Goal: Transaction & Acquisition: Purchase product/service

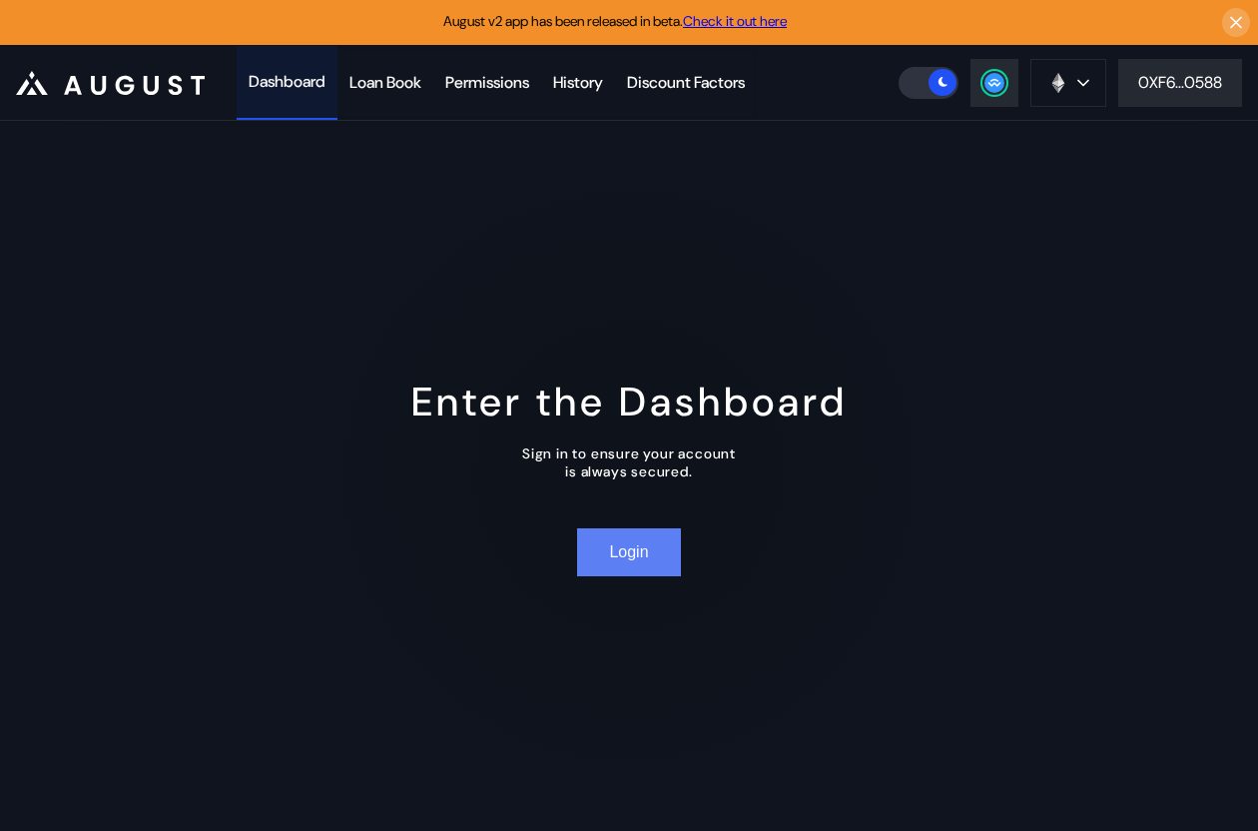
click at [603, 558] on button "Login" at bounding box center [628, 552] width 103 height 48
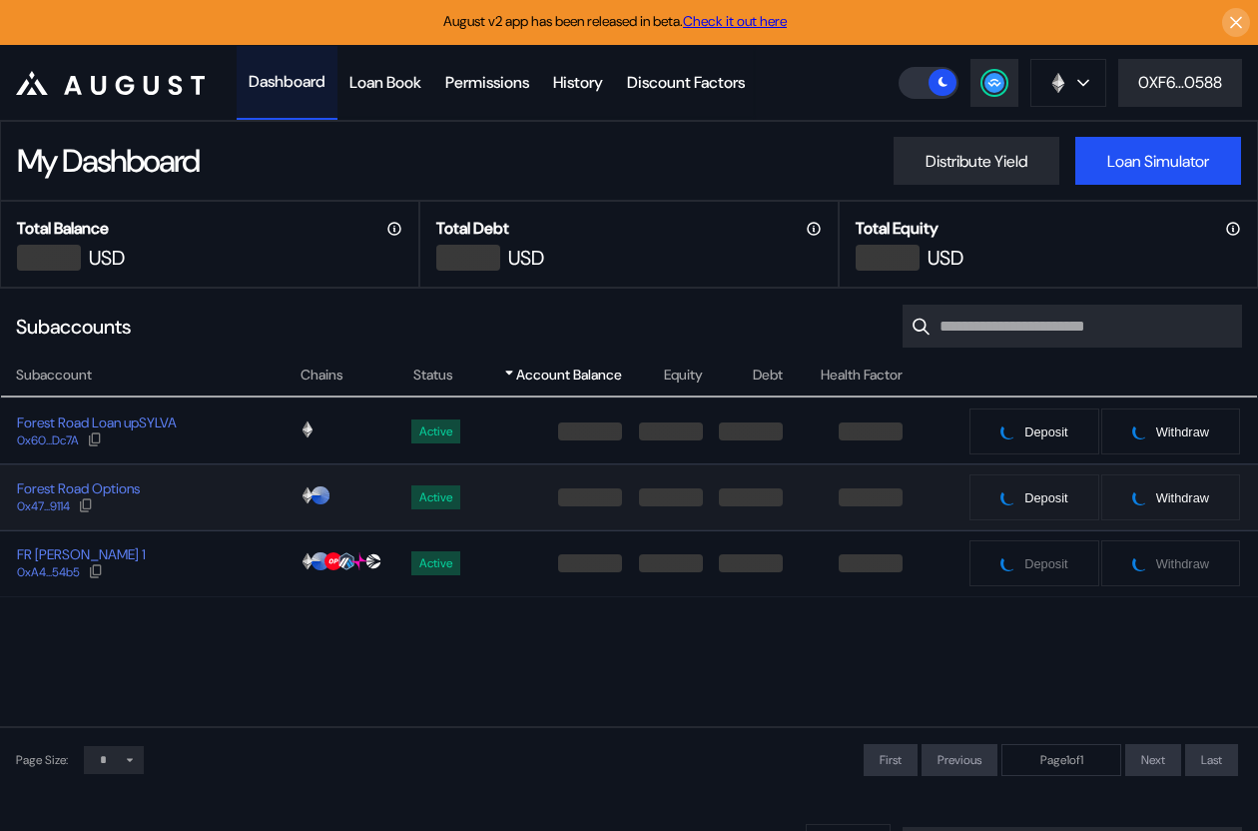
click at [227, 506] on div "Forest Road Options 0x47...9114" at bounding box center [150, 497] width 298 height 36
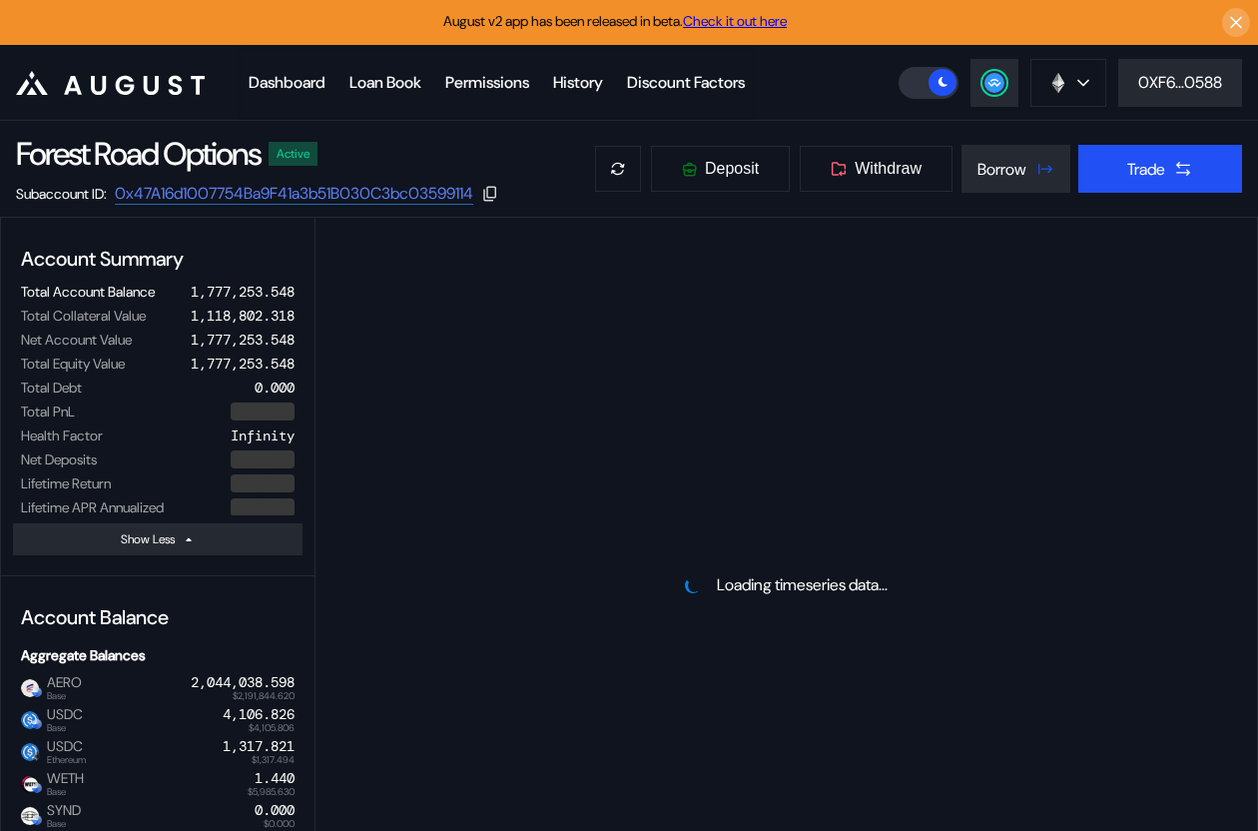
select select "*"
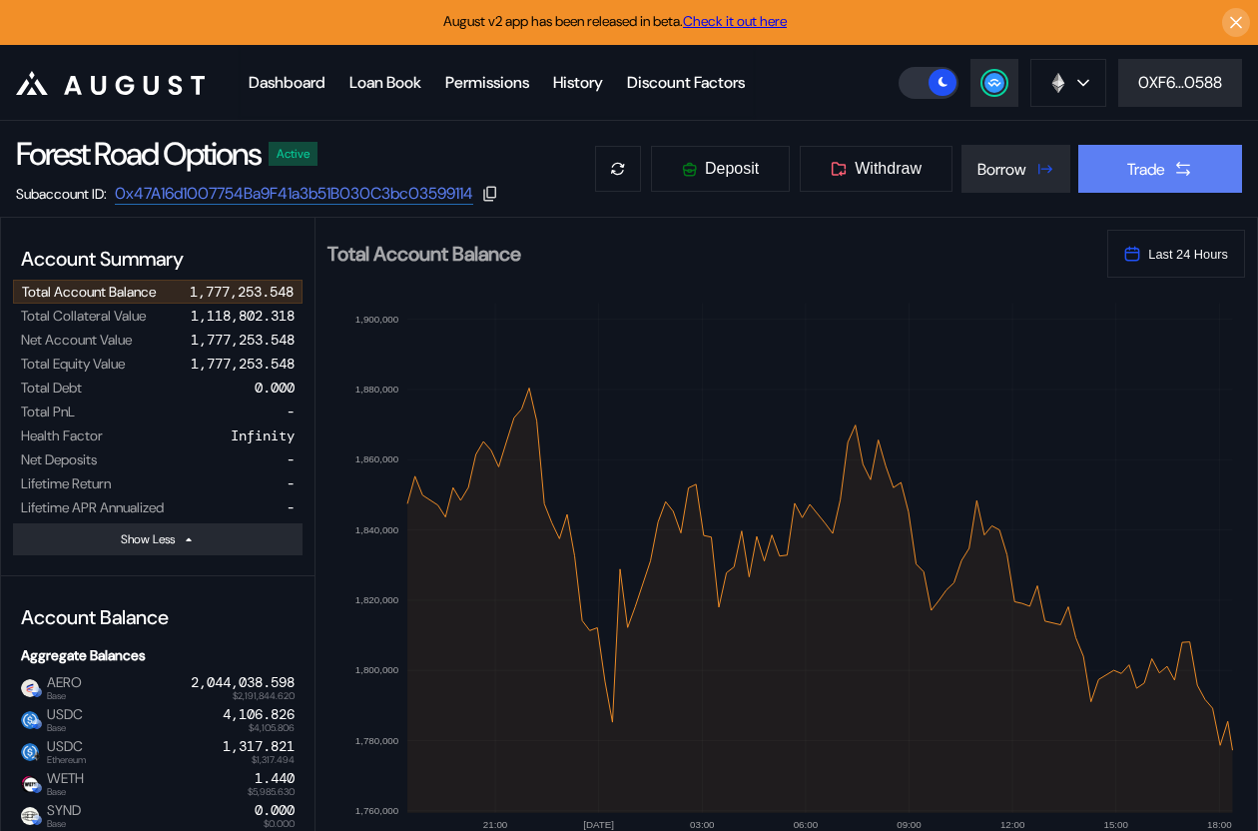
click at [1127, 164] on div "Trade" at bounding box center [1146, 169] width 38 height 21
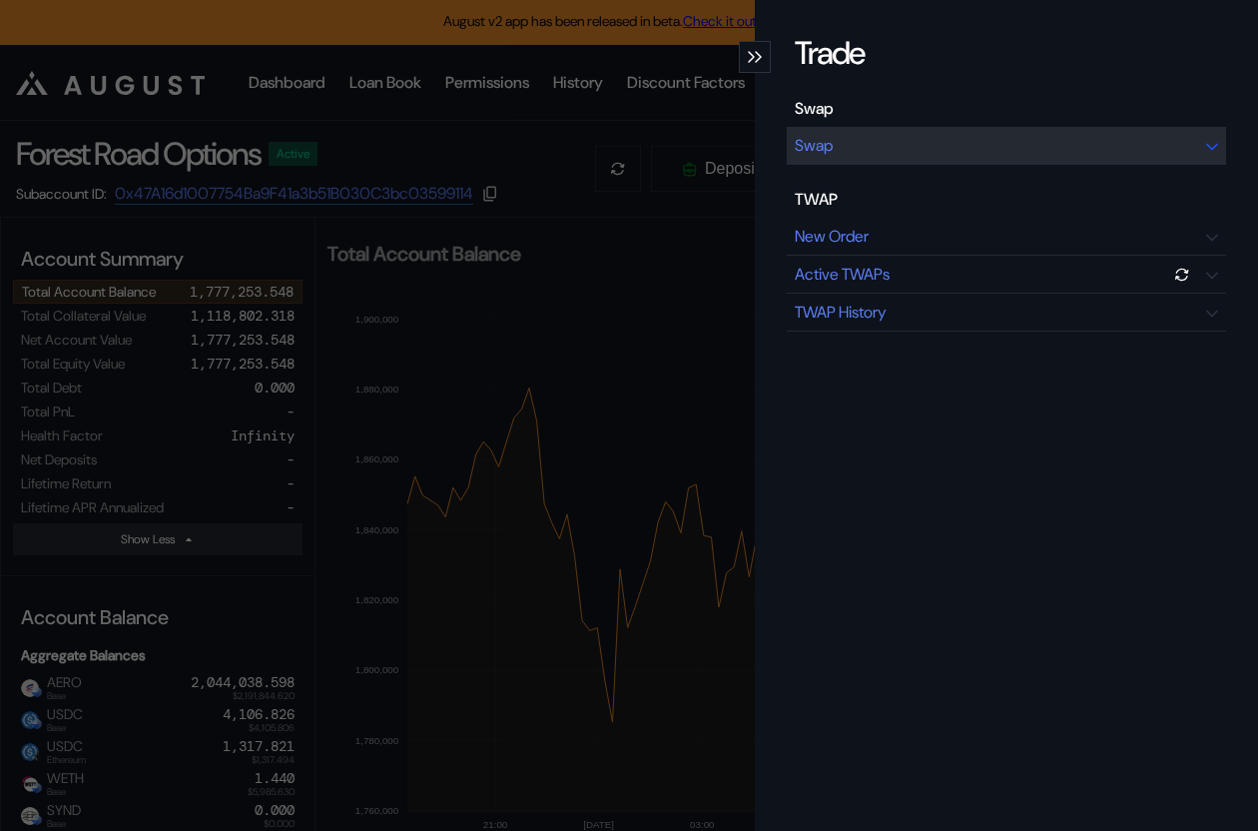
click at [1016, 126] on div "Swap Swap" at bounding box center [1006, 131] width 439 height 67
click at [1014, 139] on div "Swap" at bounding box center [1006, 146] width 439 height 38
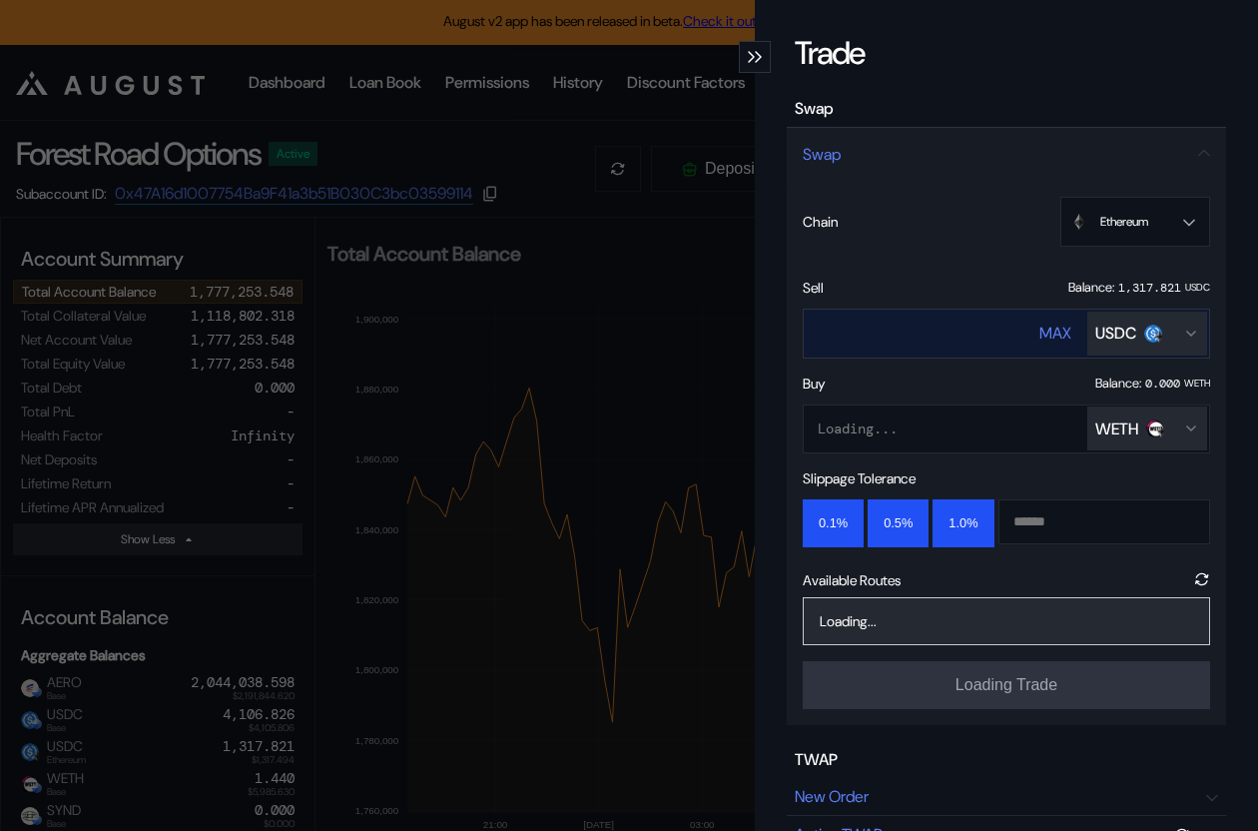
click at [1122, 338] on div "USDC" at bounding box center [1115, 333] width 41 height 21
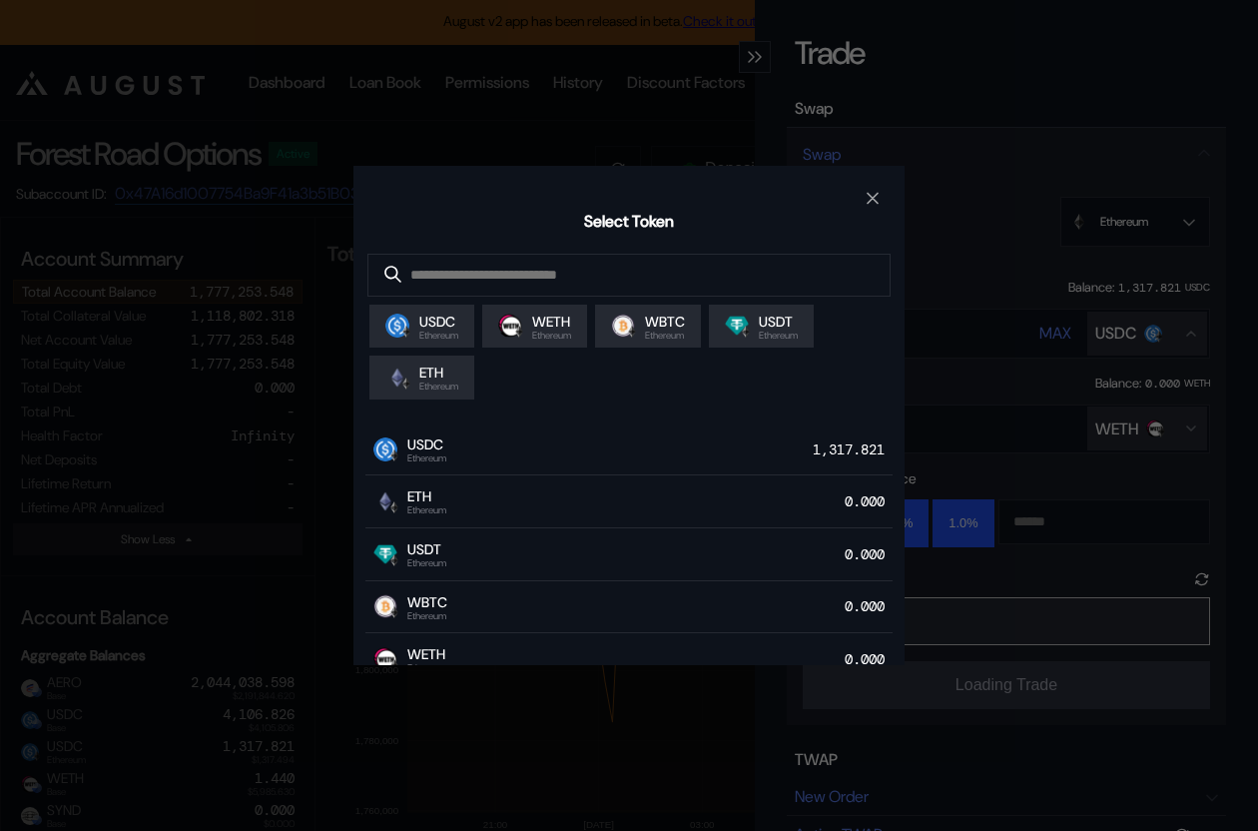
click at [1206, 220] on div "Select Token USDC Ethereum WETH Ethereum WBTC Ethereum USDT Ethereum ETH Ethere…" at bounding box center [629, 415] width 1258 height 831
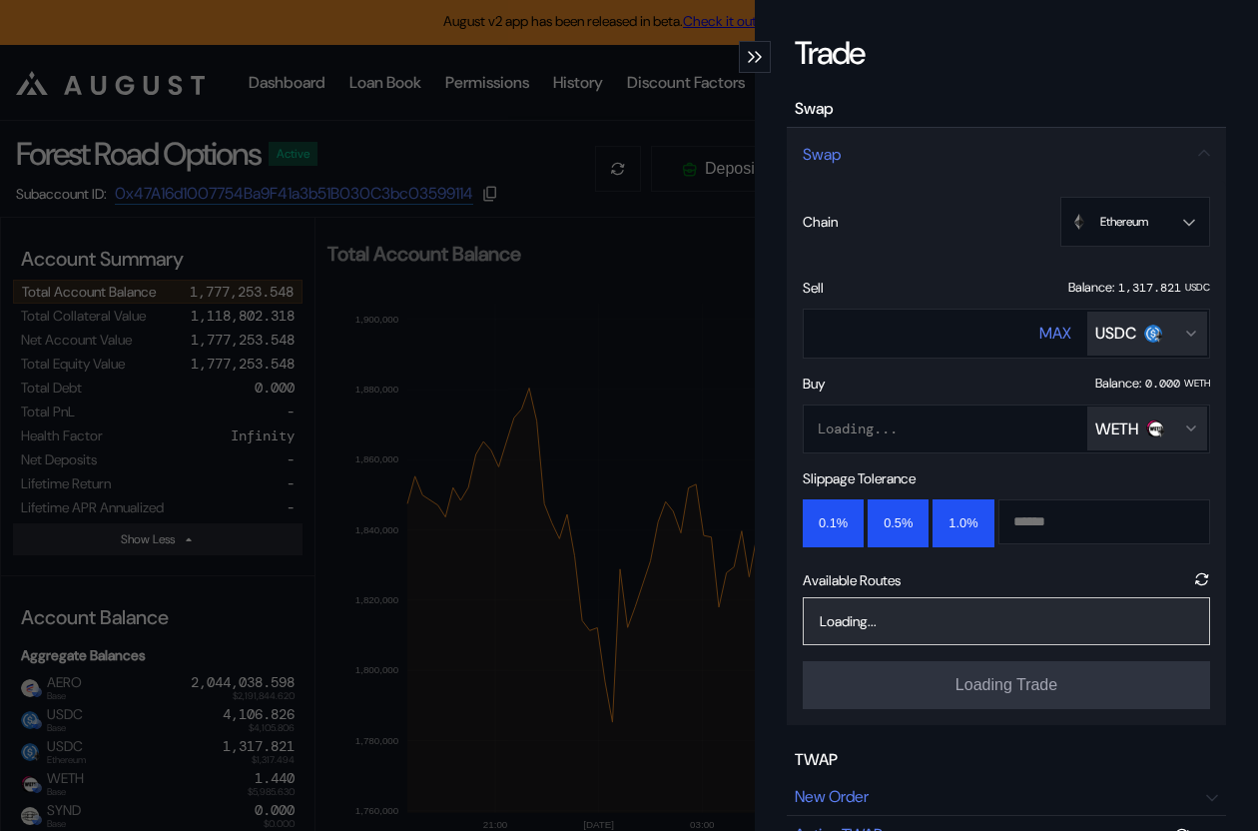
click at [697, 137] on div "Trade Swap Swap Chain Ethereum Ethereum Base Sell Balance: 1,317.821 USDC **** …" at bounding box center [629, 415] width 1258 height 831
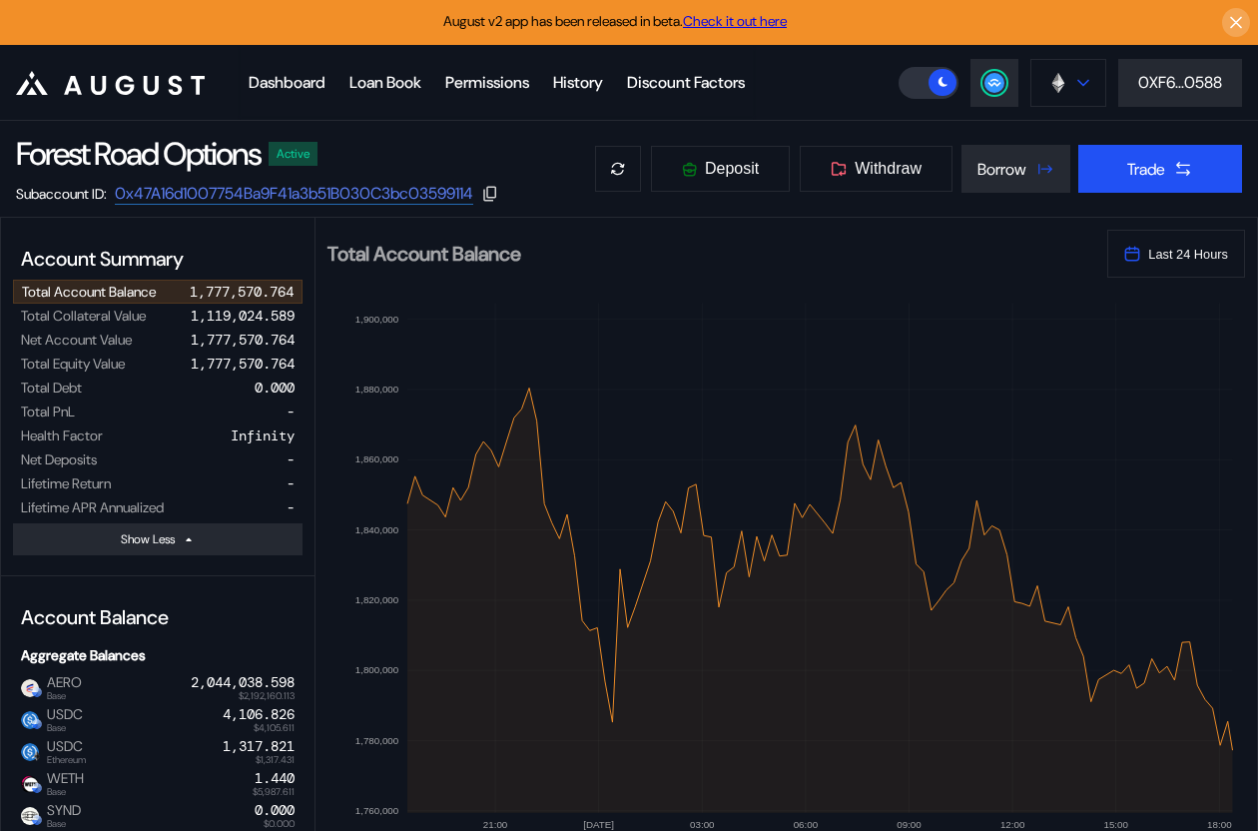
click at [1070, 72] on button at bounding box center [1068, 83] width 76 height 48
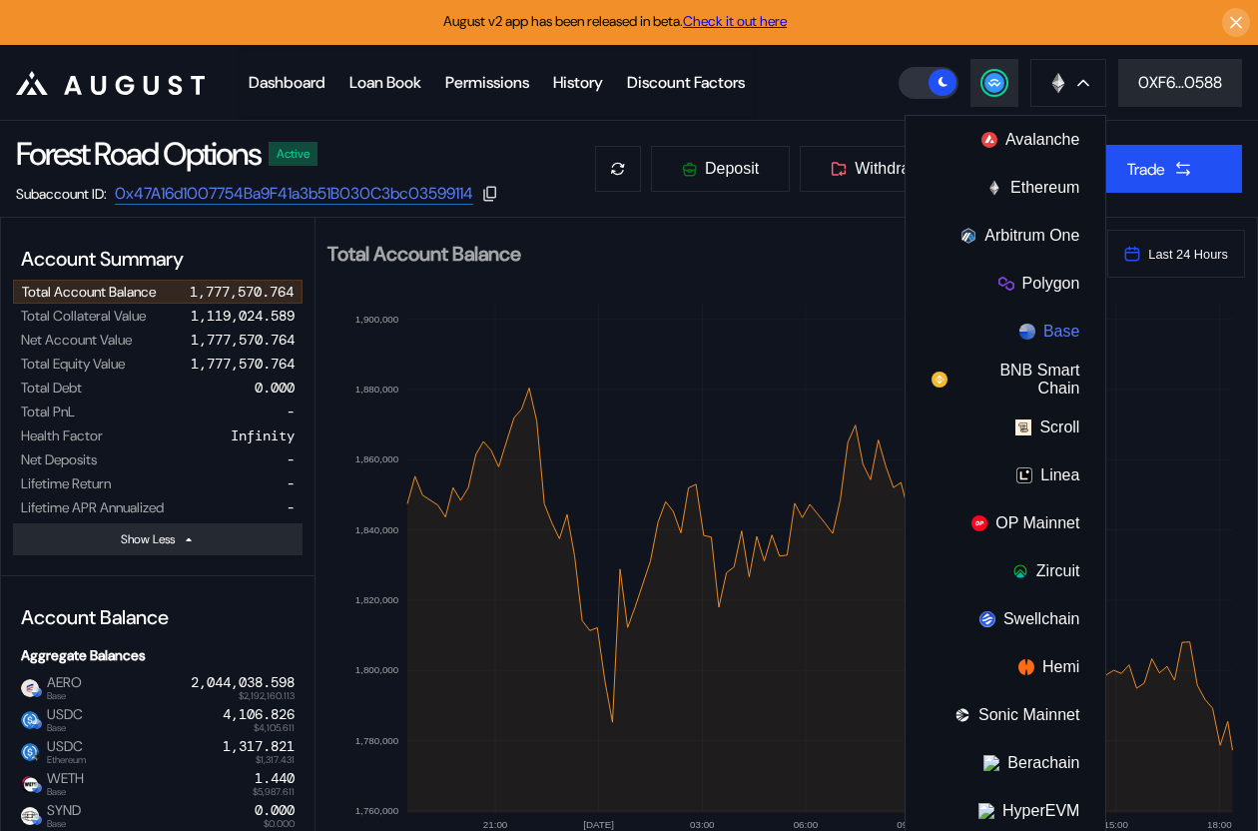
click at [1053, 324] on button "Base" at bounding box center [1006, 332] width 200 height 48
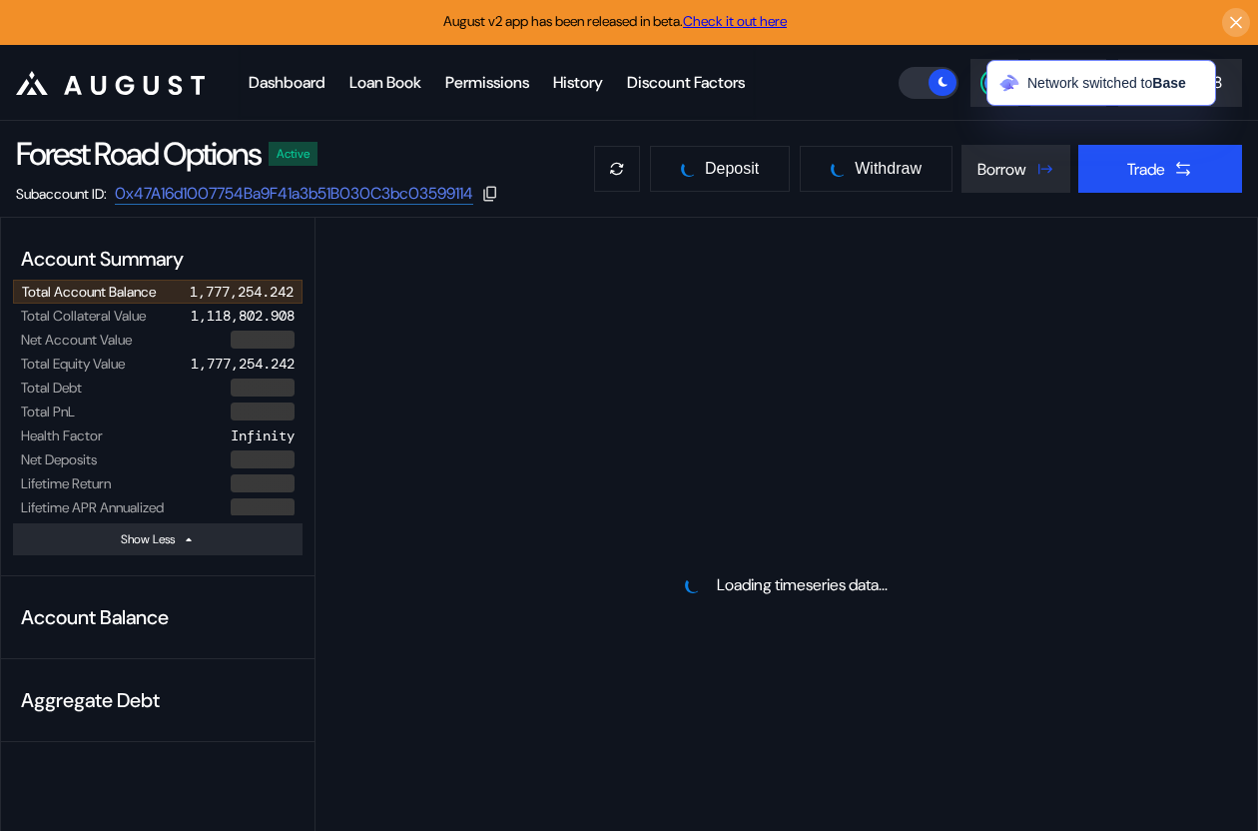
select select "*"
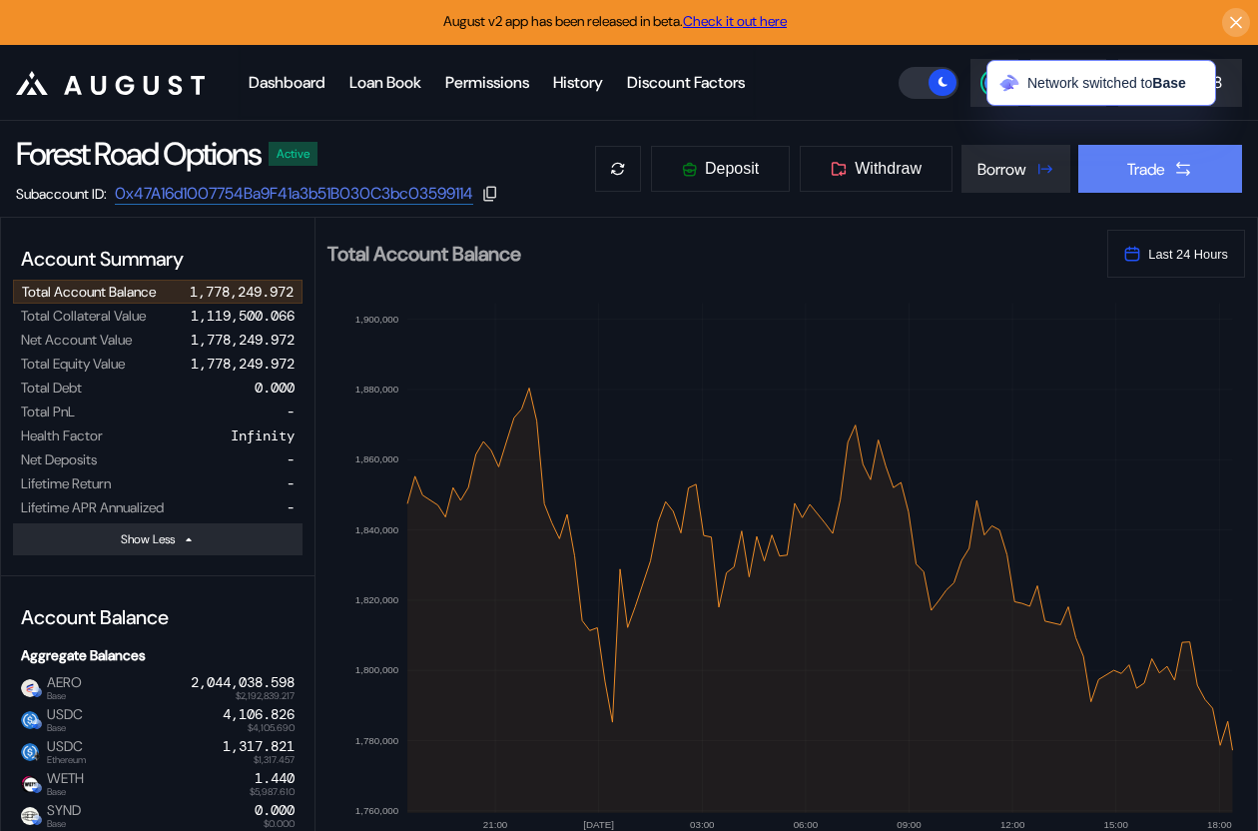
click at [1142, 171] on div "Trade" at bounding box center [1146, 169] width 38 height 21
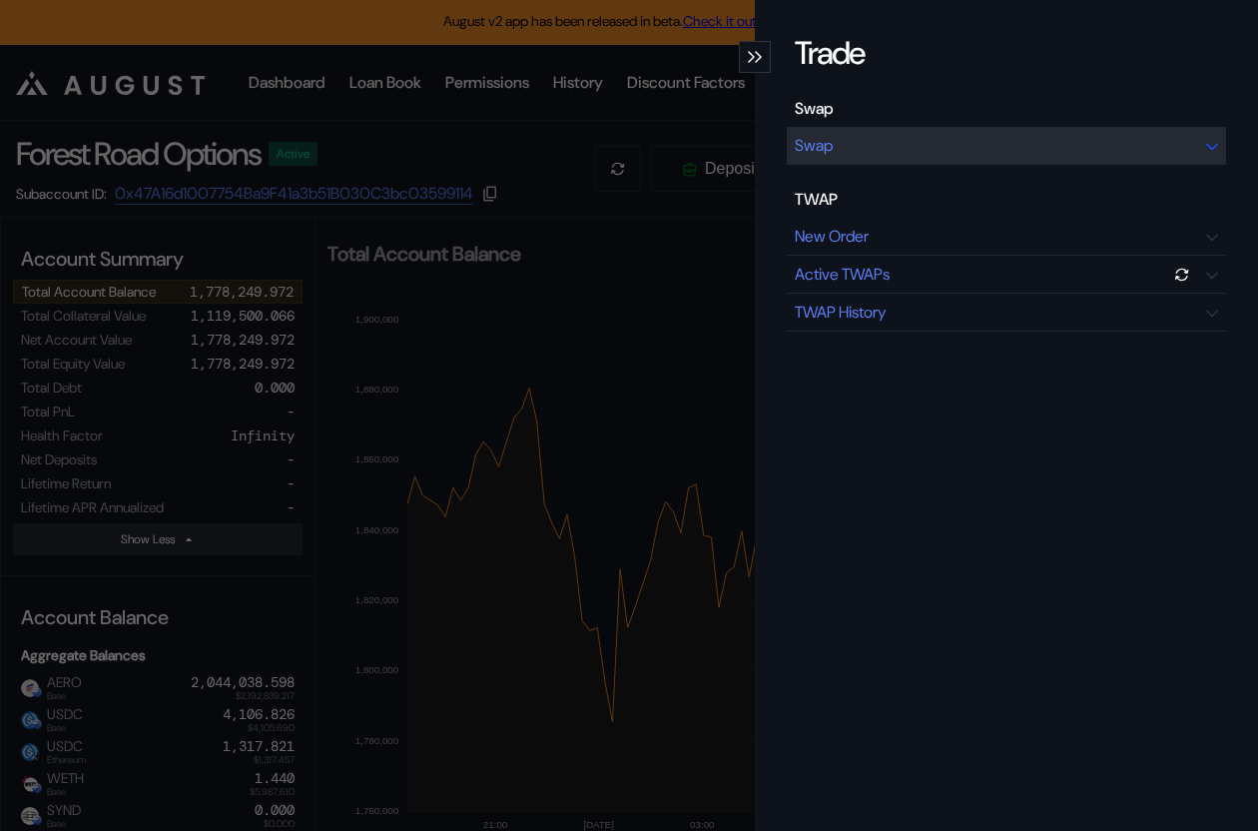
click at [994, 141] on div "Swap" at bounding box center [1006, 146] width 439 height 38
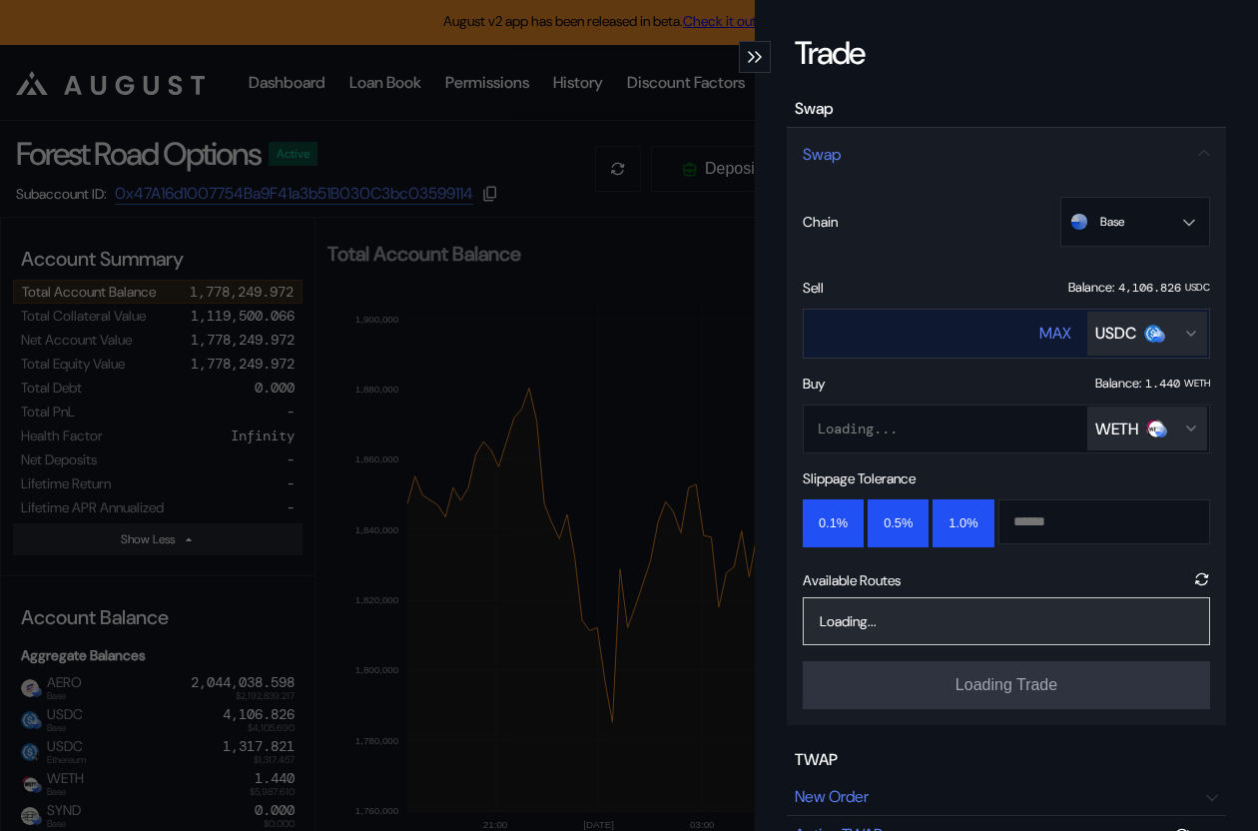
click at [1101, 340] on div "USDC" at bounding box center [1115, 333] width 41 height 21
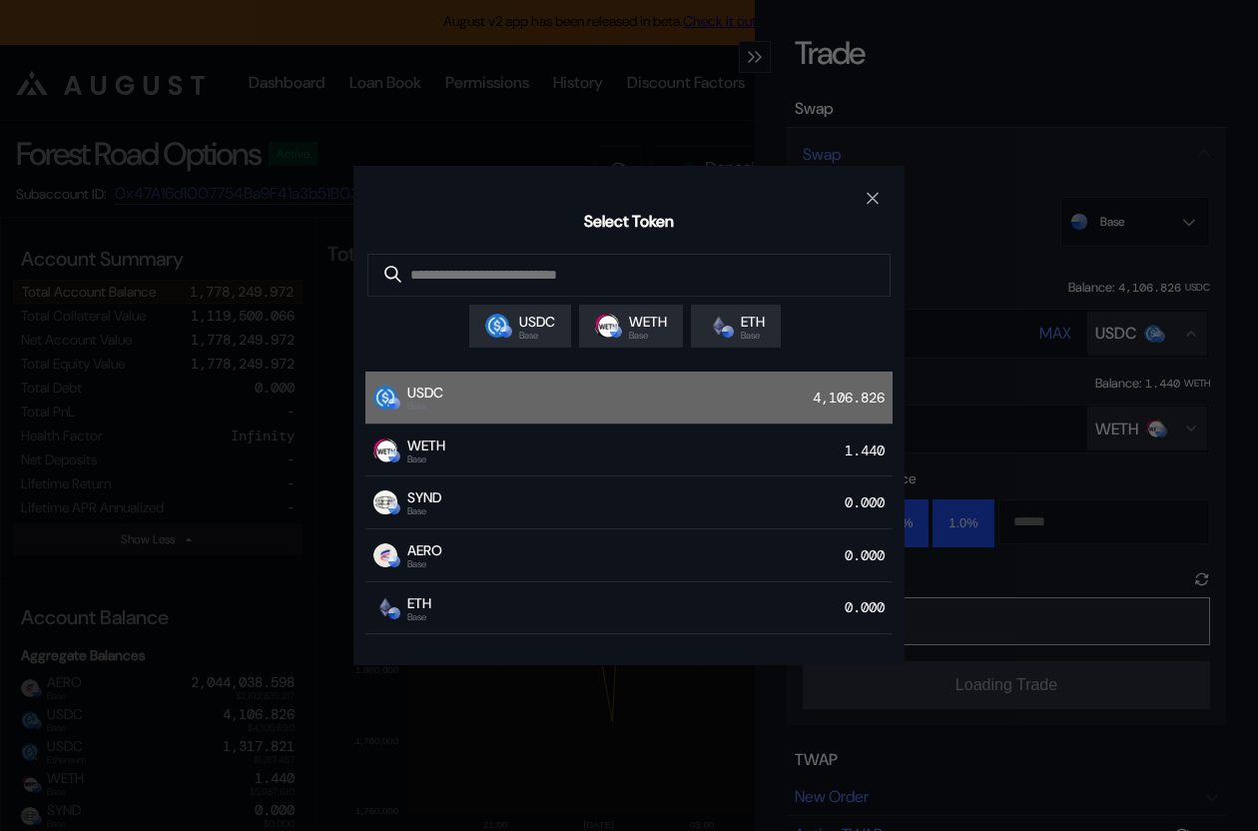
click at [716, 420] on div "USDC Base 4,106.826" at bounding box center [628, 397] width 527 height 53
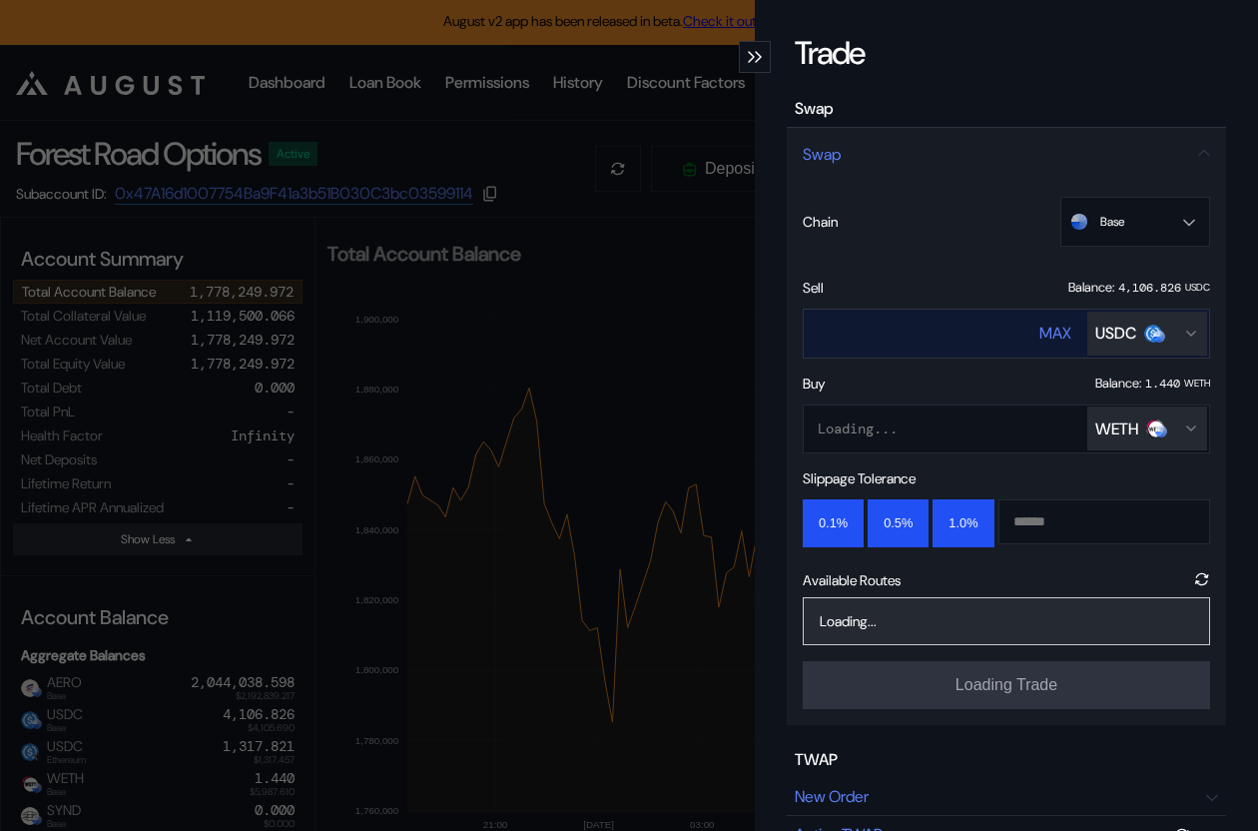
click at [1189, 310] on div "MAX USDC" at bounding box center [1123, 334] width 168 height 48
click at [1146, 324] on div "Open menu for selecting token for payment" at bounding box center [1153, 333] width 18 height 18
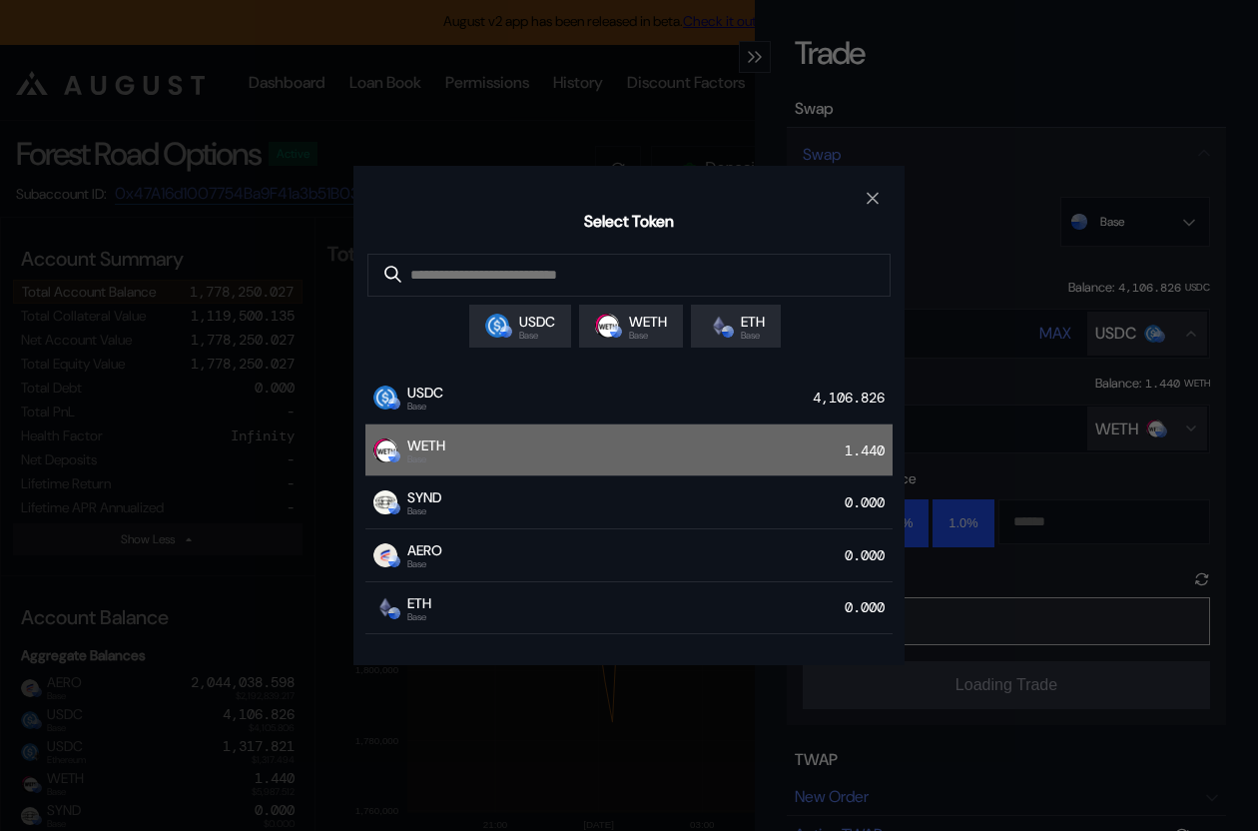
click at [697, 459] on div "WETH Base 1.440" at bounding box center [628, 450] width 527 height 53
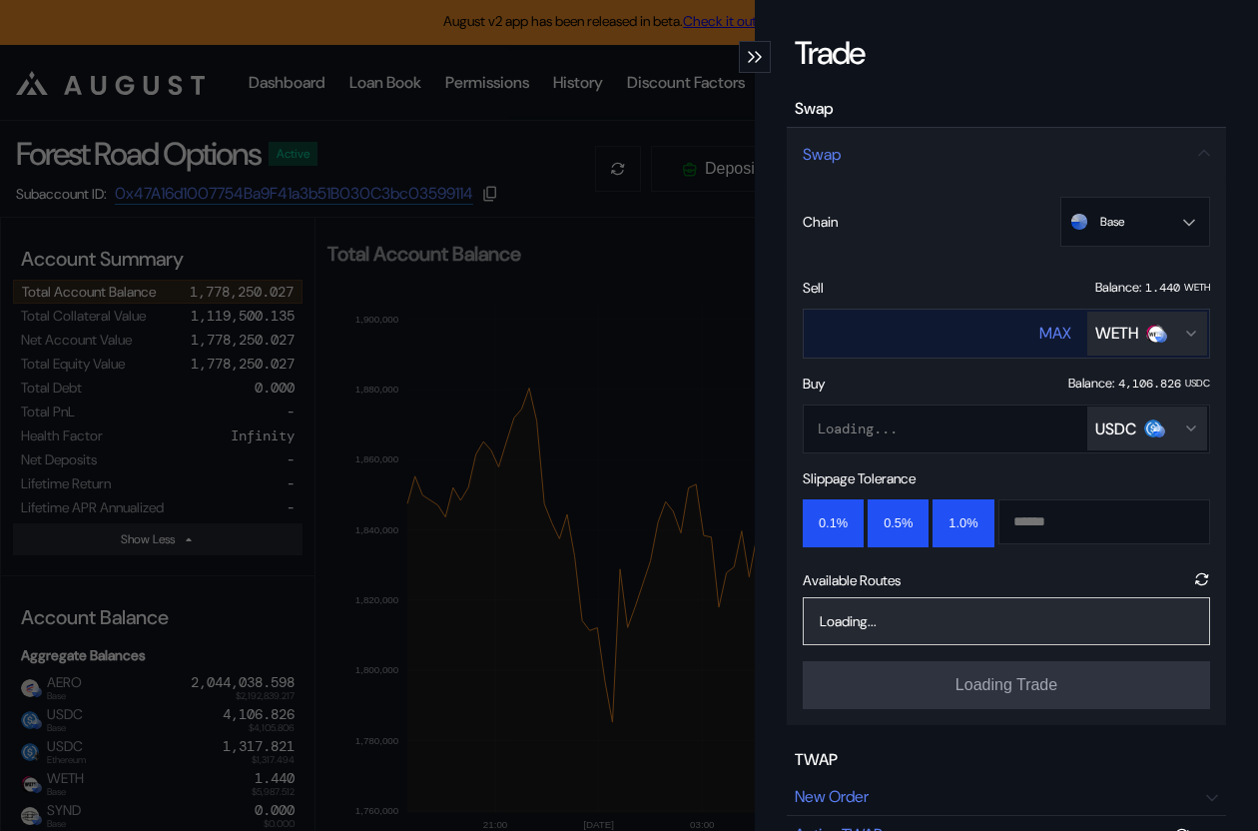
click at [1054, 330] on div "MAX" at bounding box center [1055, 333] width 32 height 21
type input "**********"
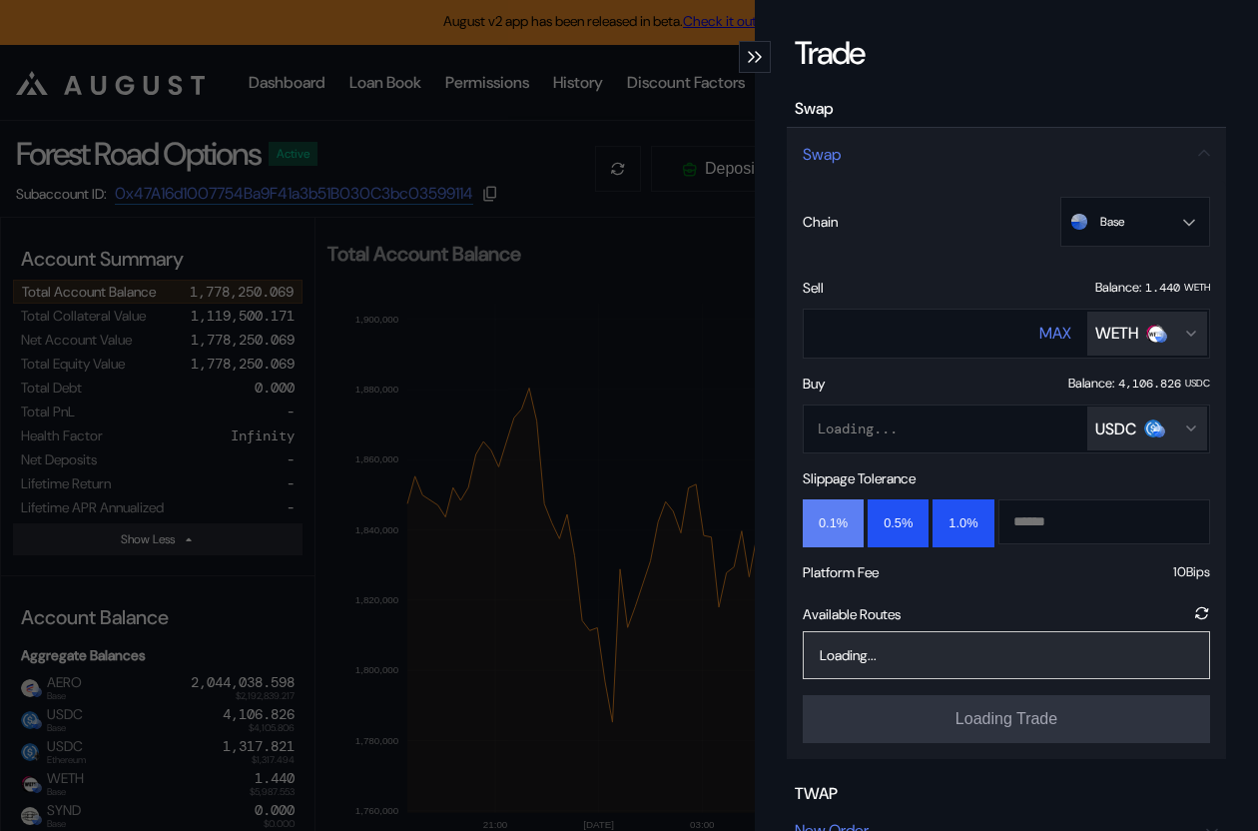
click at [838, 522] on button "0.1%" at bounding box center [833, 523] width 61 height 48
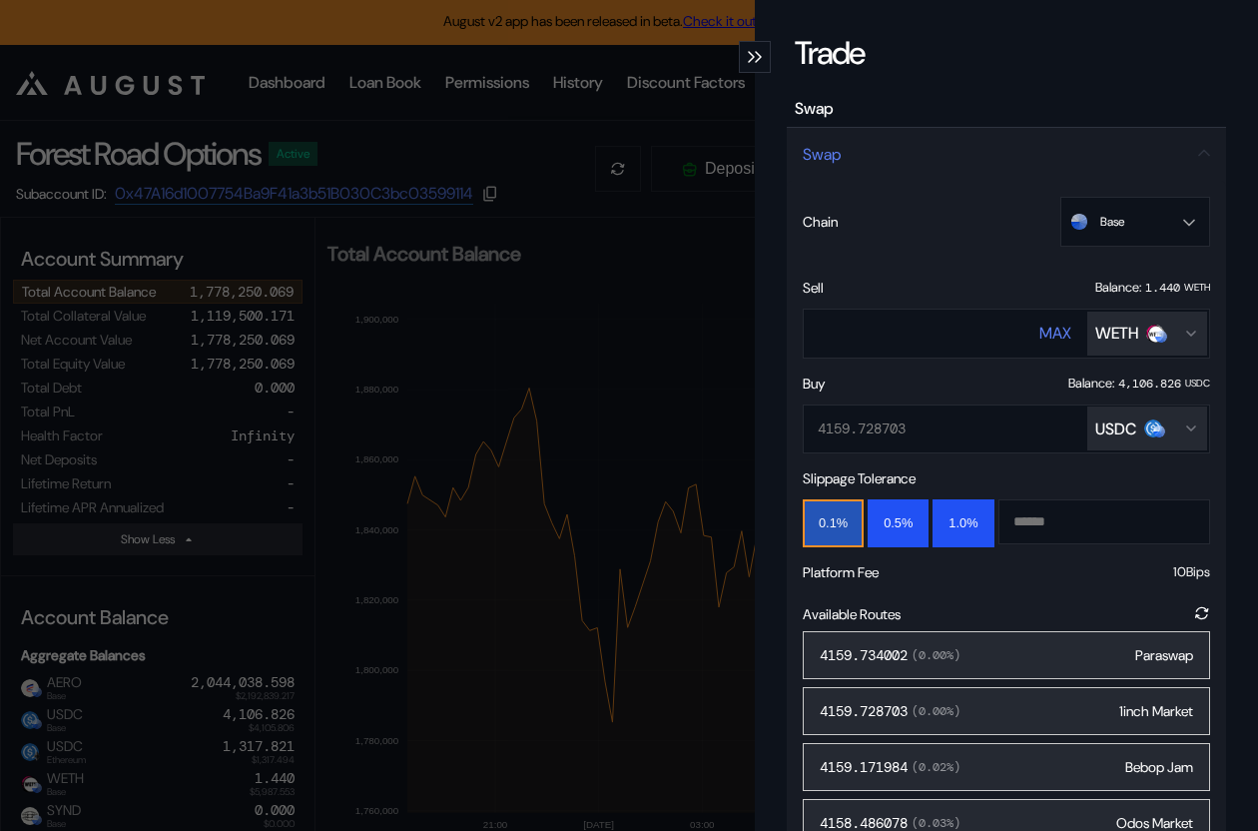
click at [954, 647] on span "( 0.00 %)" at bounding box center [934, 655] width 53 height 16
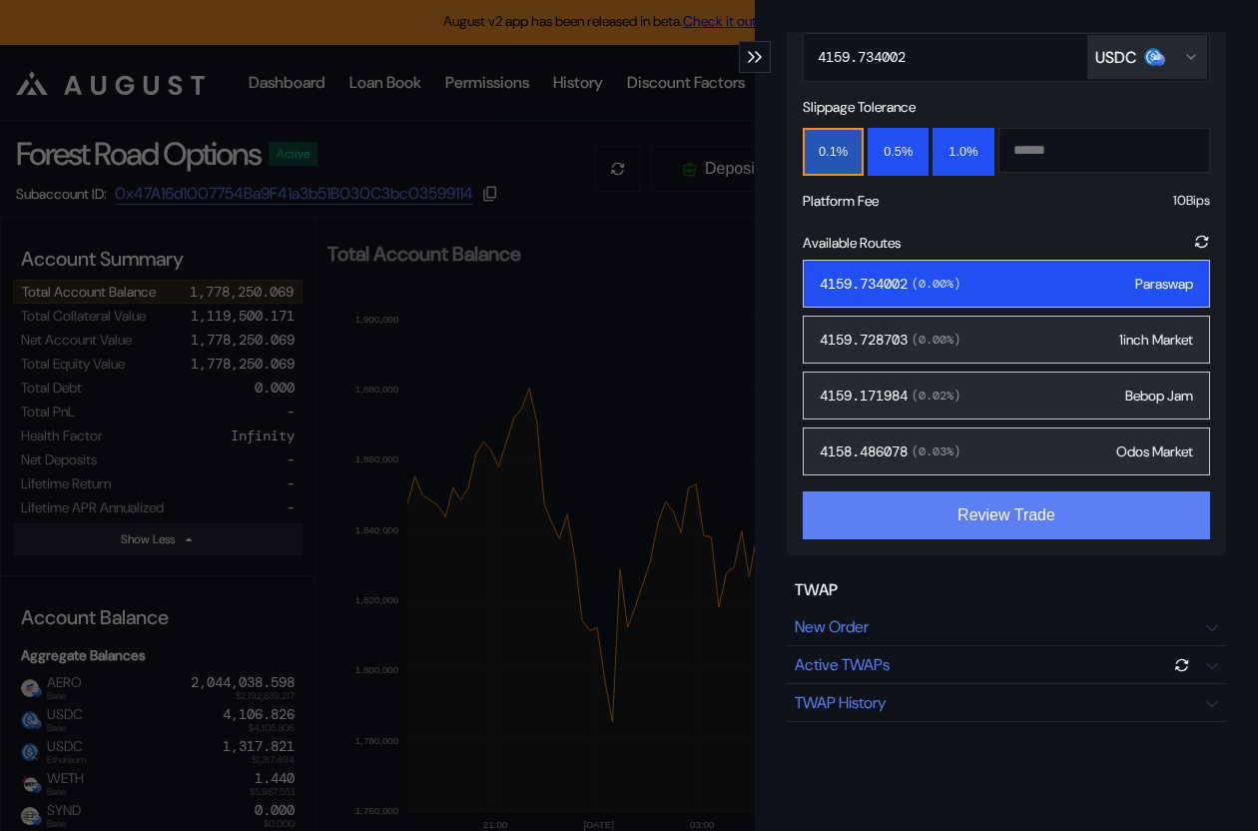
scroll to position [385, 0]
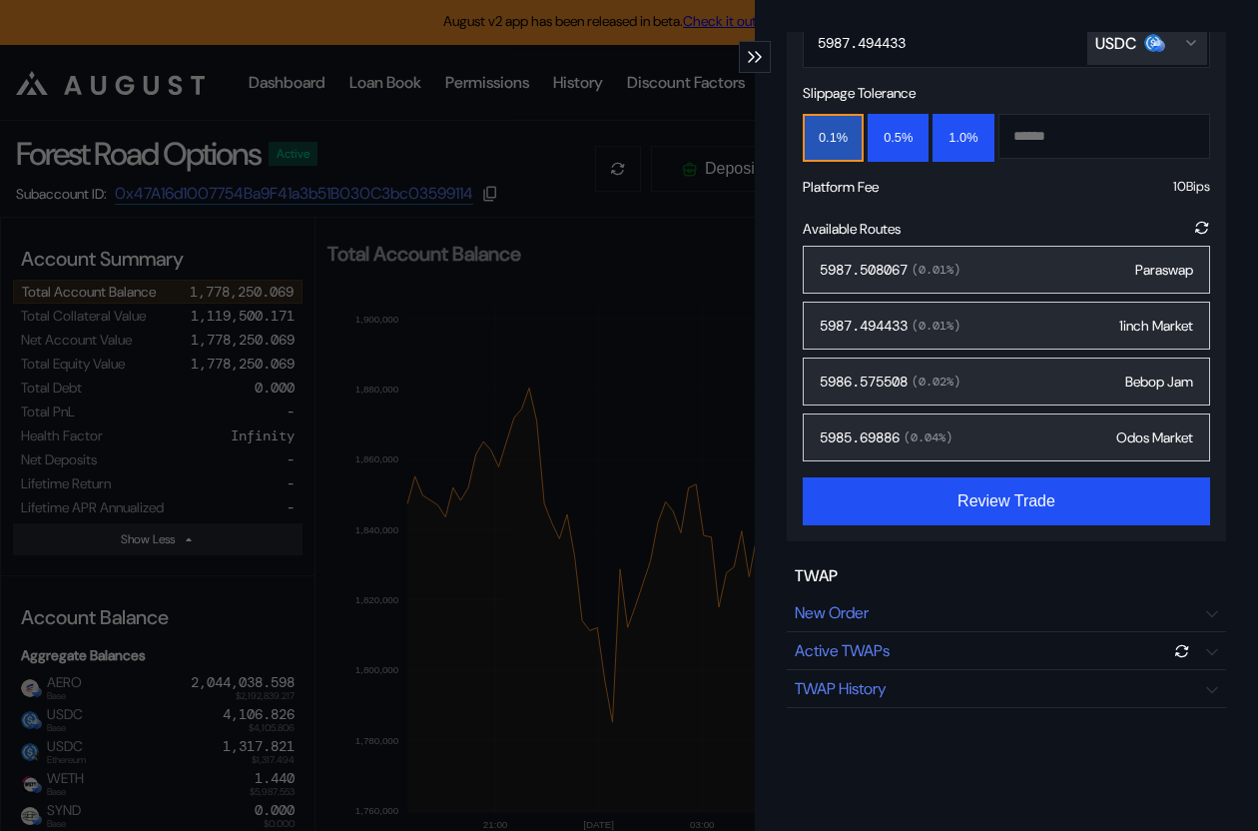
click at [989, 269] on div "5987.508067 ( 0.01 %) Paraswap" at bounding box center [1006, 270] width 407 height 48
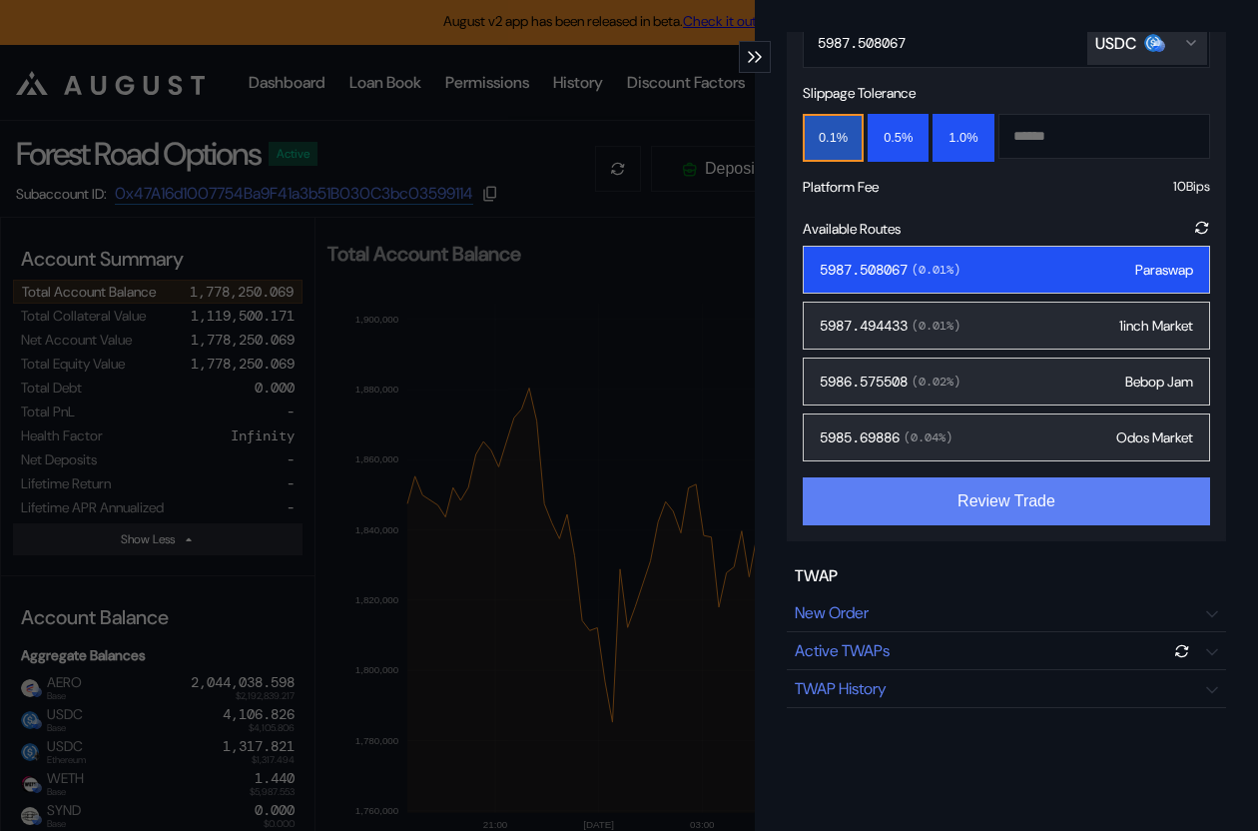
click at [1000, 488] on button "Review Trade" at bounding box center [1006, 501] width 407 height 48
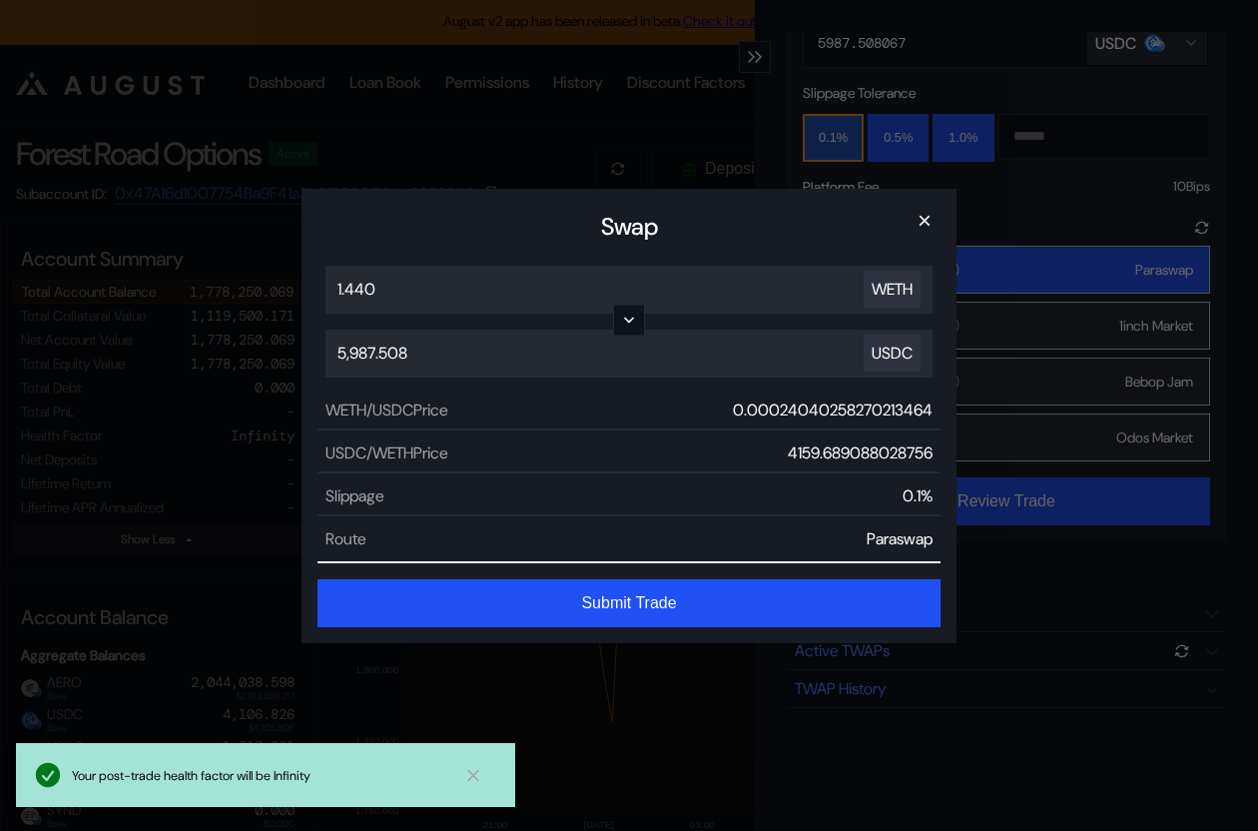
click at [672, 597] on button "Submit Trade" at bounding box center [629, 603] width 623 height 48
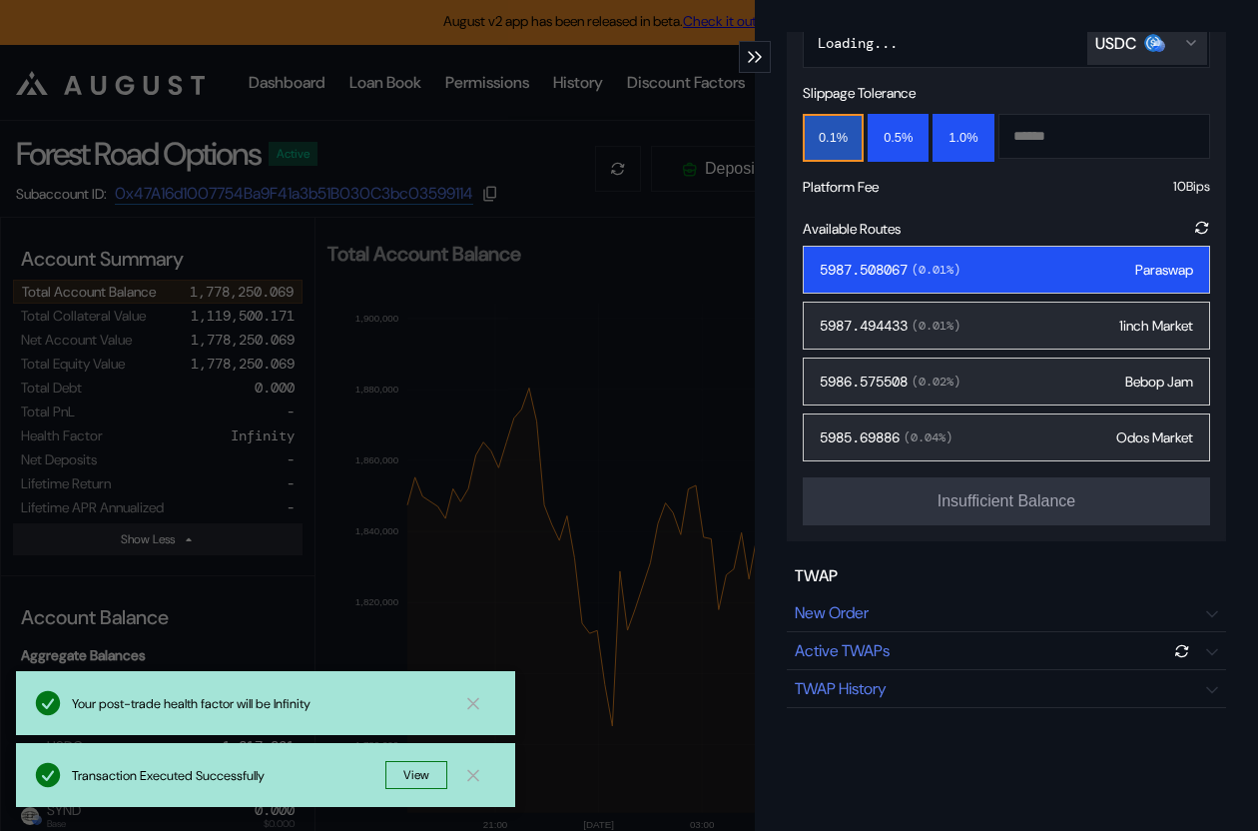
click at [675, 203] on div "**********" at bounding box center [629, 415] width 1258 height 831
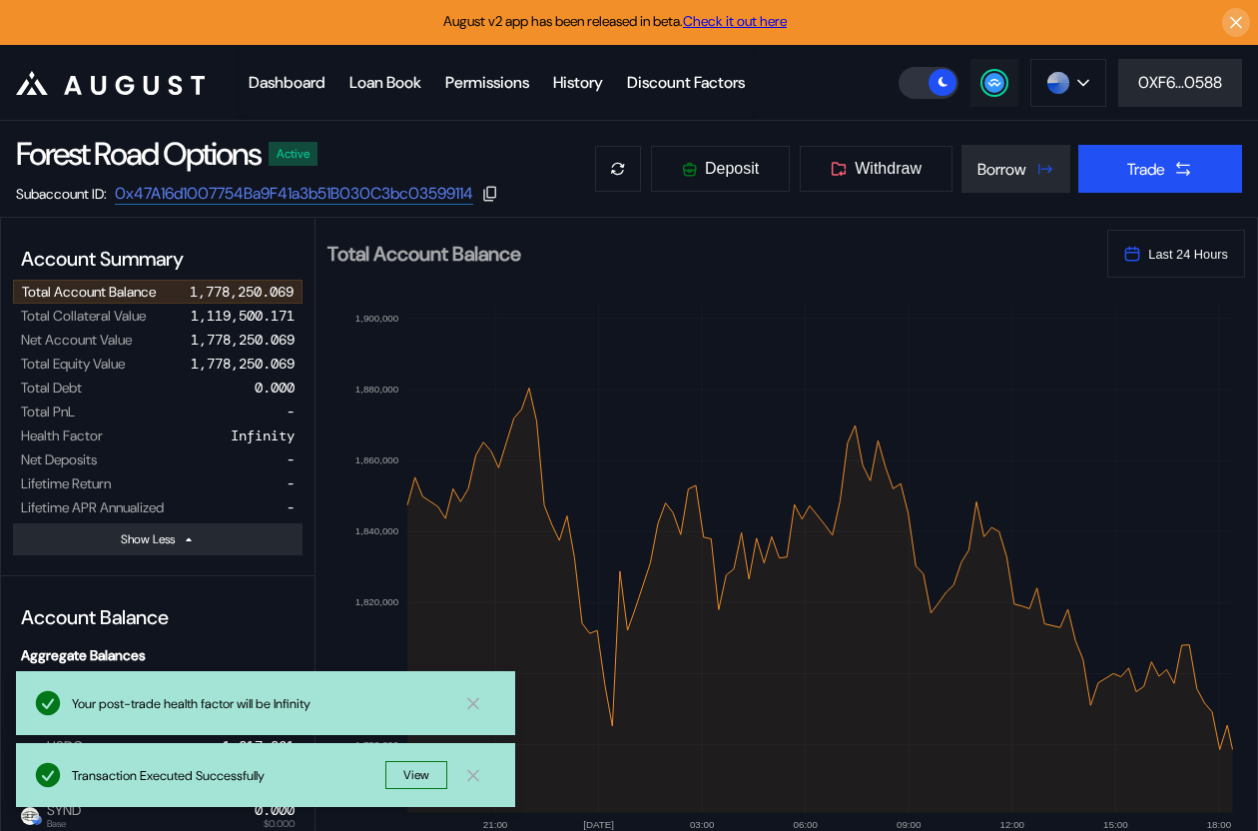
click at [984, 85] on circle at bounding box center [994, 83] width 20 height 20
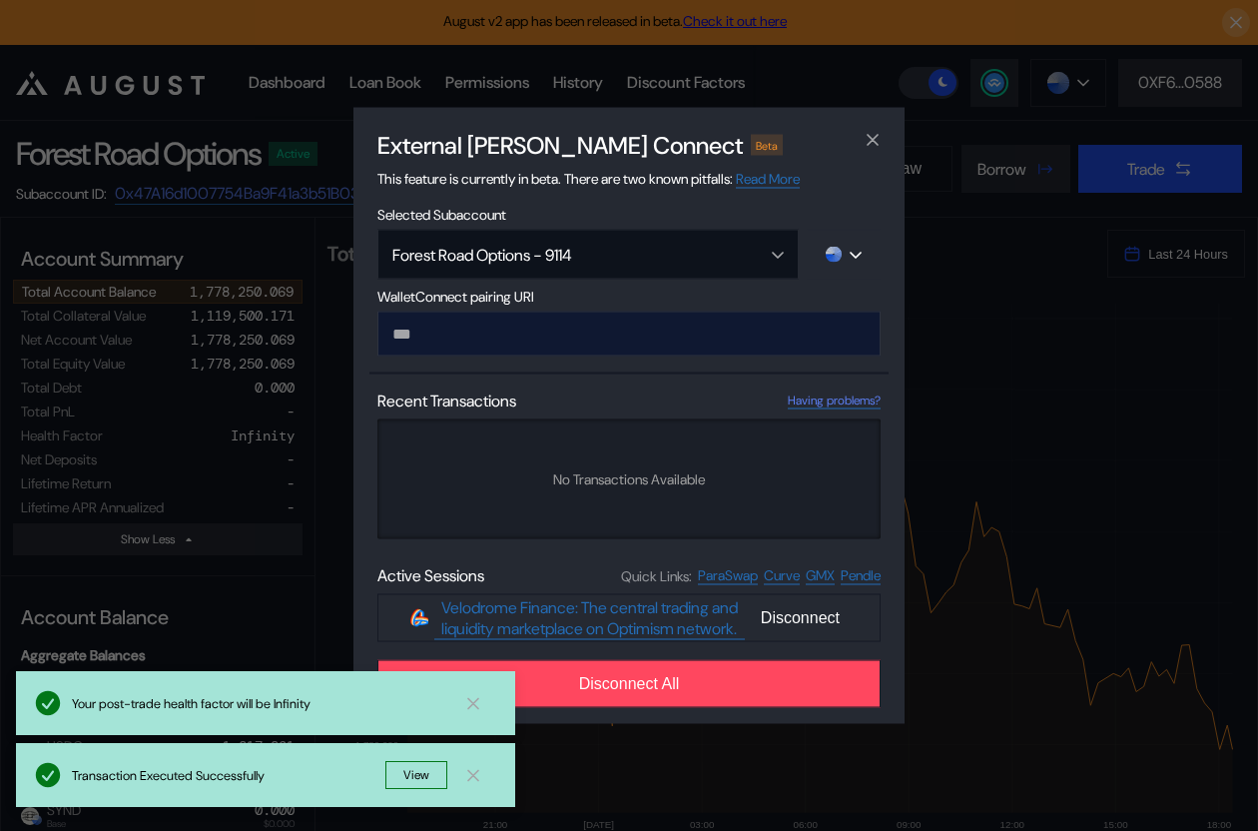
click at [479, 322] on input "modal" at bounding box center [628, 334] width 503 height 45
type input "**********"
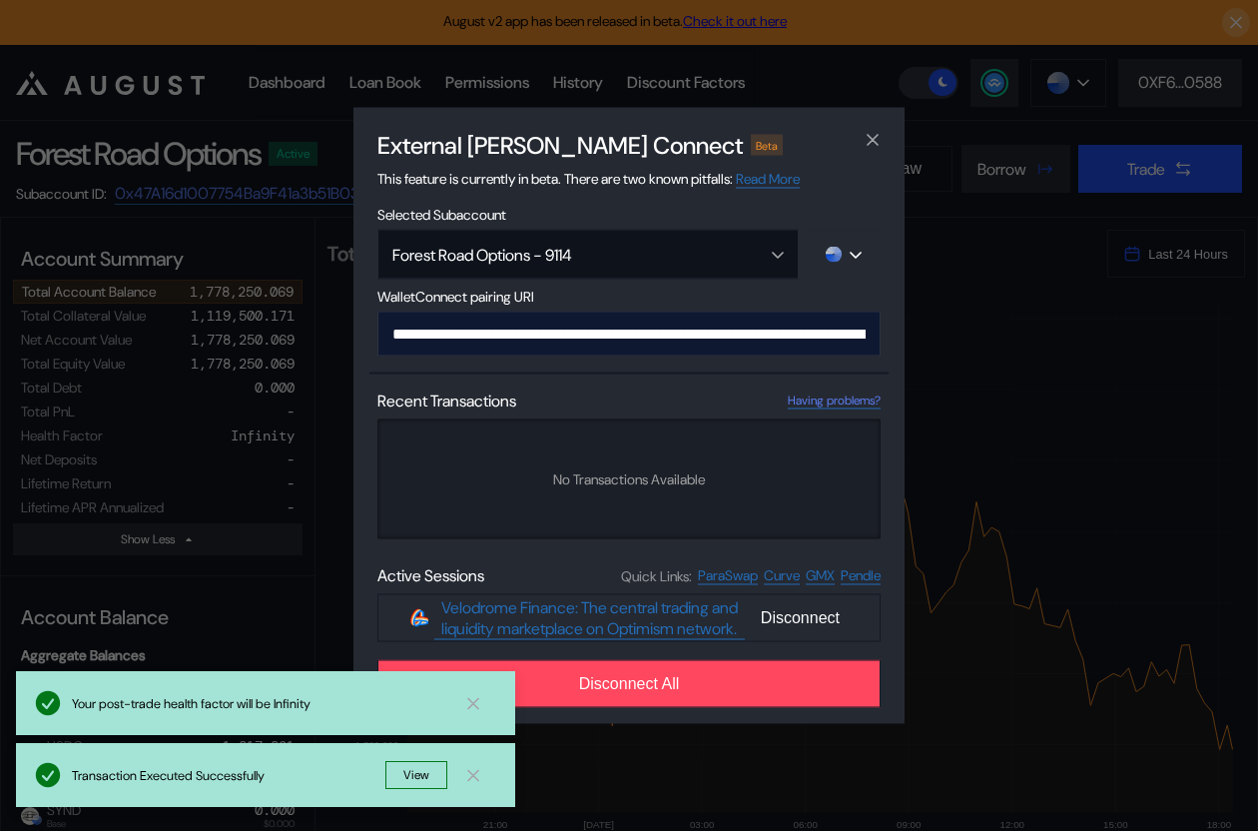
scroll to position [0, 1216]
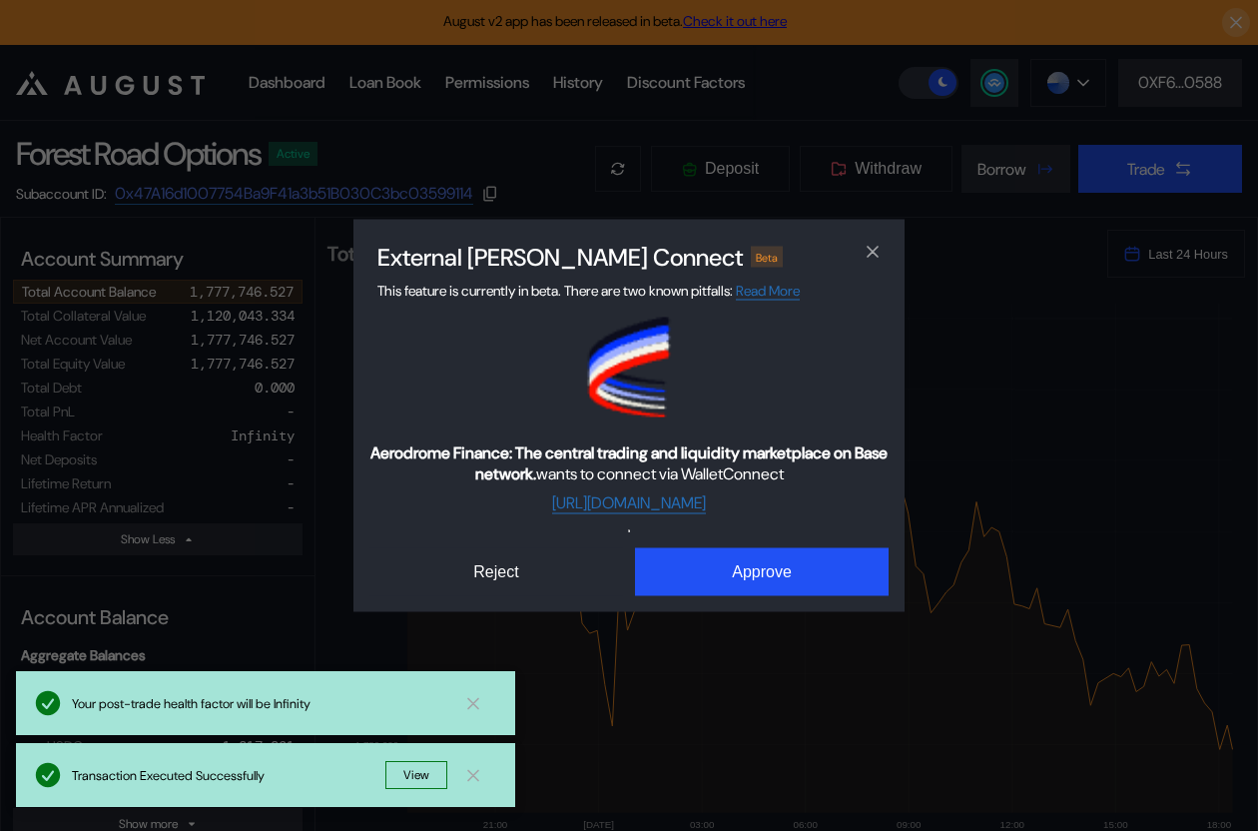
click at [759, 546] on div "Aerodrome Finance: The central trading and liquidity marketplace on Base networ…" at bounding box center [628, 457] width 519 height 279
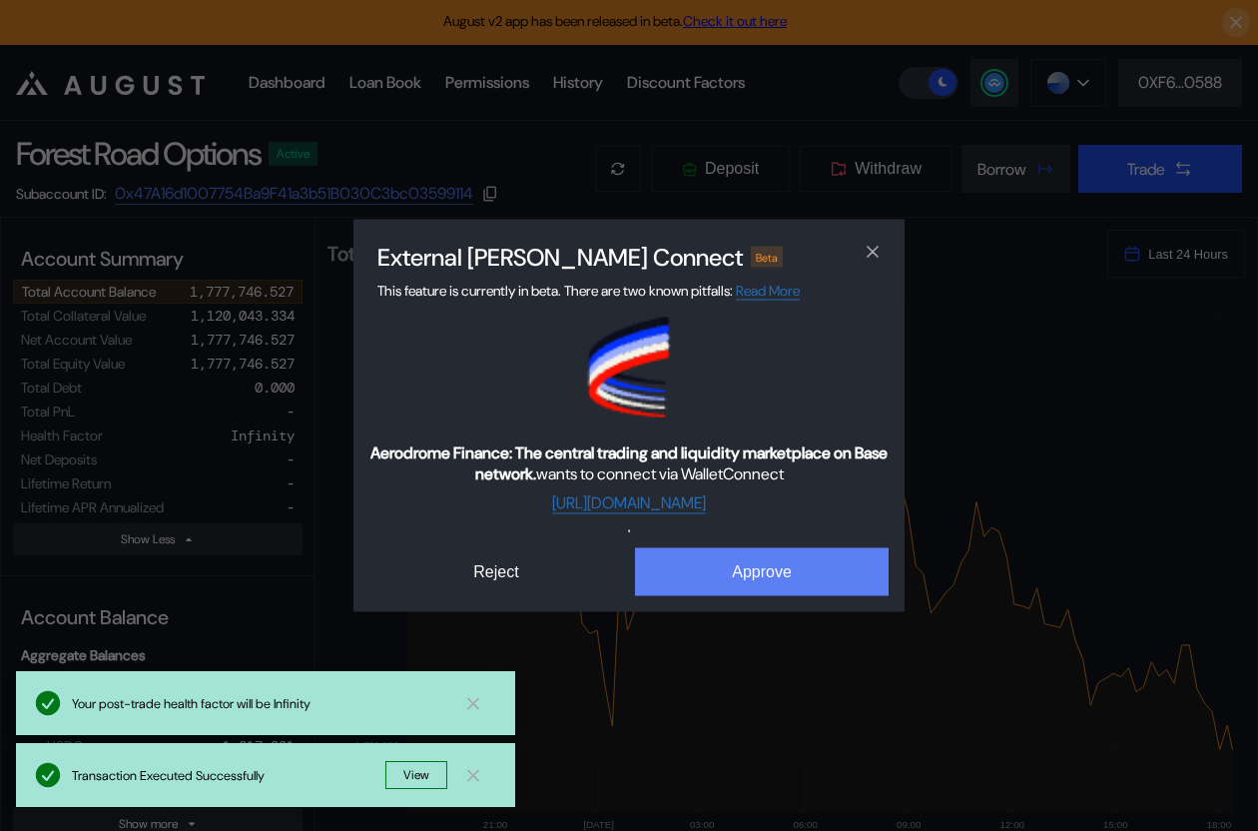
click at [746, 562] on button "Approve" at bounding box center [762, 572] width 254 height 48
